Goal: Find specific page/section: Find specific page/section

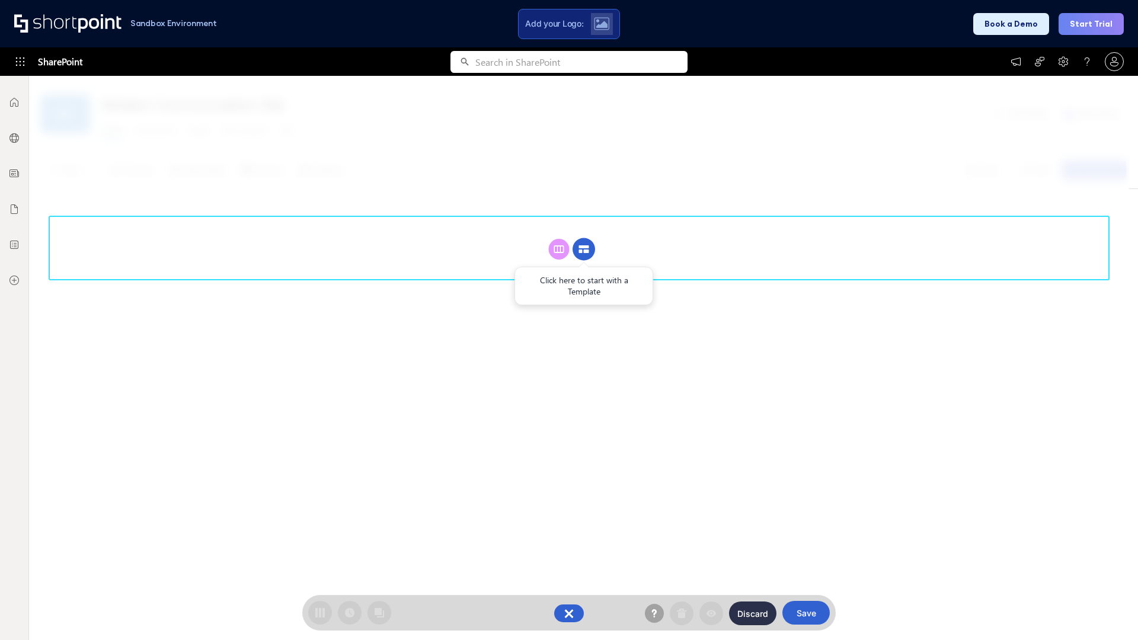
click at [584, 249] on circle at bounding box center [583, 249] width 23 height 23
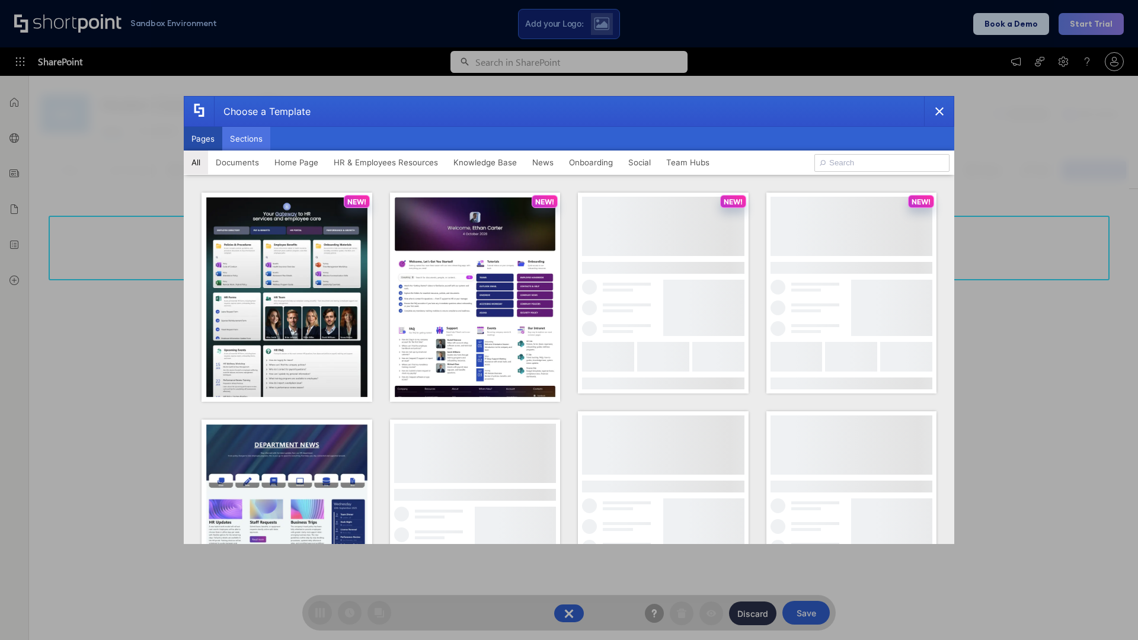
click at [246, 139] on button "Sections" at bounding box center [246, 139] width 48 height 24
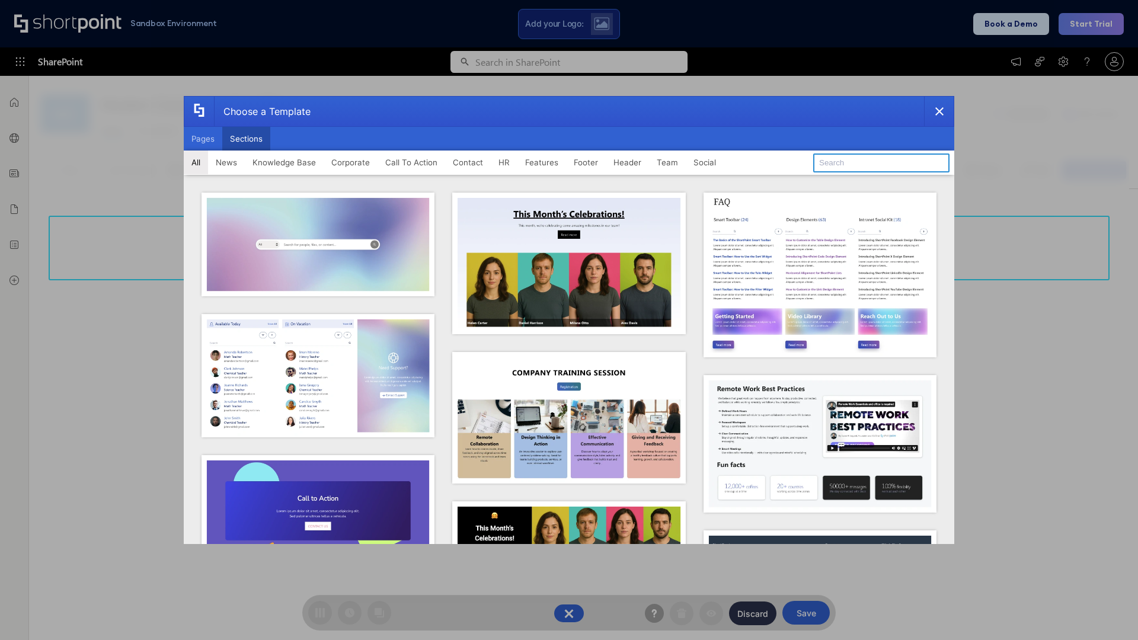
type input "Features Kit 1"
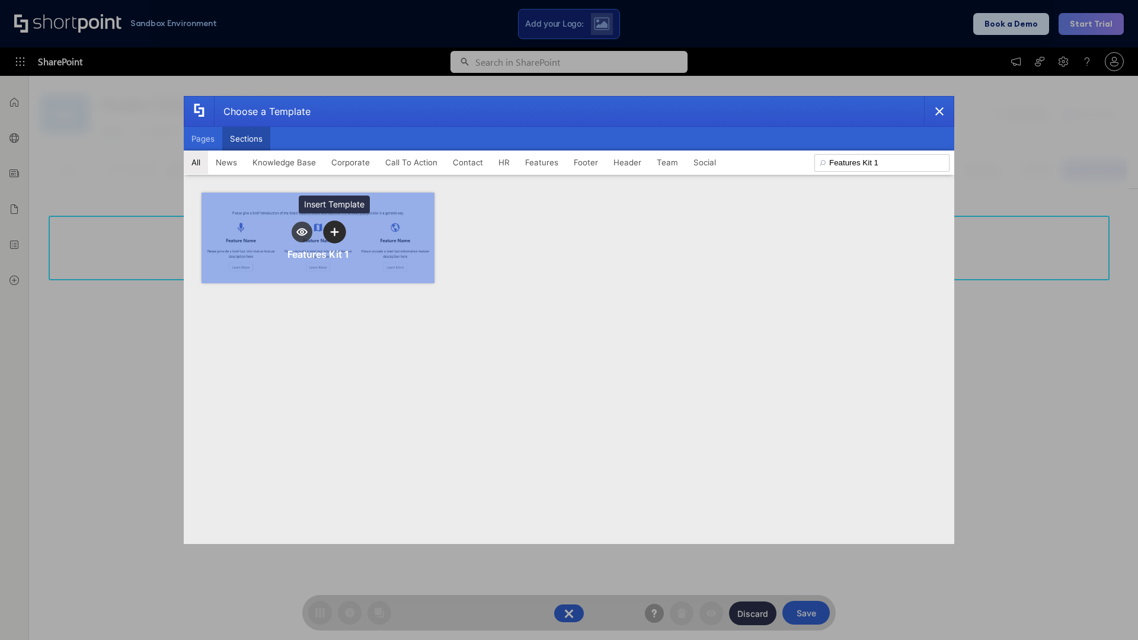
click at [334, 232] on icon "template selector" at bounding box center [334, 232] width 8 height 8
